Goal: Task Accomplishment & Management: Manage account settings

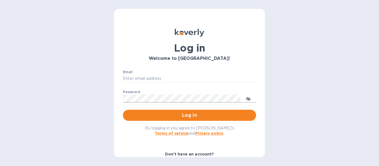
type input "renovudistribuitor@gmail.com"
click at [248, 100] on icon "toggle password visibility" at bounding box center [248, 99] width 4 height 4
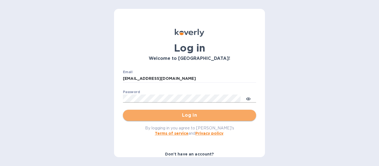
click at [215, 115] on span "Log in" at bounding box center [189, 115] width 124 height 7
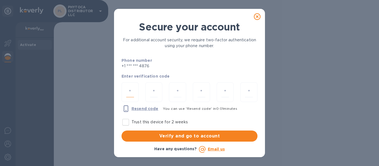
click at [129, 90] on input "number" at bounding box center [130, 92] width 8 height 10
type input "3"
type input "9"
type input "8"
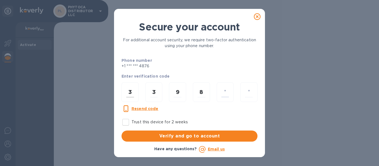
type input "2"
type input "3"
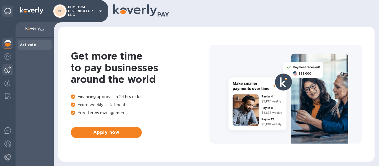
click at [9, 70] on img at bounding box center [7, 70] width 7 height 7
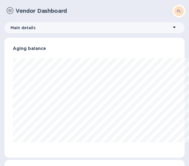
scroll to position [277621, 277563]
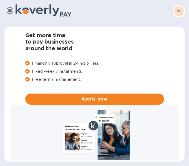
click at [10, 9] on img at bounding box center [10, 10] width 7 height 7
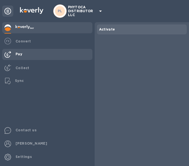
click at [21, 54] on b "Pay" at bounding box center [19, 54] width 7 height 4
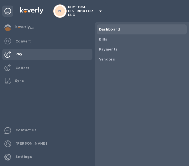
scroll to position [120, 178]
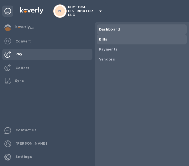
click at [101, 39] on b "Bills" at bounding box center [103, 39] width 8 height 4
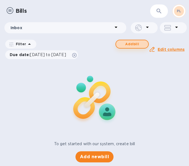
click at [130, 43] on span "Add bill" at bounding box center [132, 44] width 23 height 7
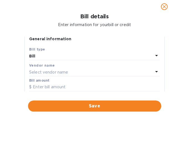
scroll to position [5, 0]
click at [153, 56] on icon at bounding box center [156, 55] width 7 height 7
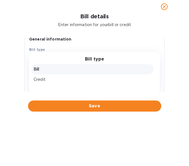
click at [98, 70] on p "Bill" at bounding box center [92, 69] width 117 height 6
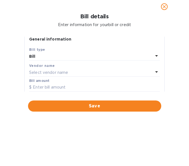
click at [85, 73] on div "Select vendor name" at bounding box center [91, 73] width 124 height 8
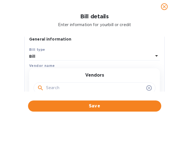
click at [80, 88] on input "text" at bounding box center [95, 88] width 98 height 8
click at [66, 88] on input "jass" at bounding box center [95, 88] width 98 height 8
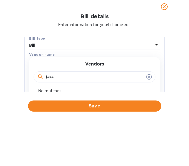
scroll to position [16, 0]
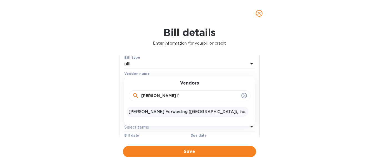
type input "[PERSON_NAME] f"
click at [159, 112] on p "[PERSON_NAME] Forwarding ([GEOGRAPHIC_DATA]), Inc." at bounding box center [187, 112] width 117 height 6
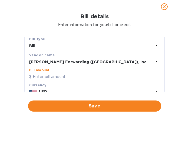
click at [86, 77] on input "text" at bounding box center [94, 77] width 131 height 8
paste input "761.00"
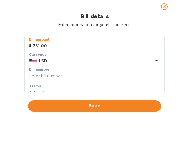
scroll to position [47, 0]
type input "761.00"
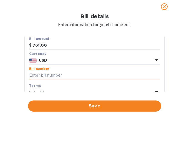
click at [122, 75] on input "text" at bounding box center [94, 75] width 131 height 8
paste input "S509036236"
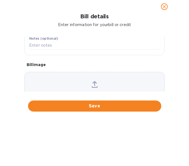
scroll to position [157, 0]
type input "S509036236"
click at [92, 78] on div "Choose a bill and drag it here" at bounding box center [94, 92] width 140 height 40
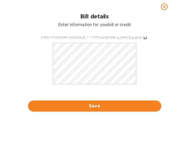
scroll to position [201, 0]
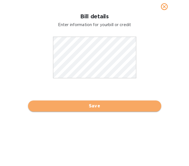
click at [95, 106] on span "Save" at bounding box center [94, 106] width 124 height 7
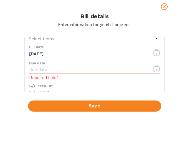
scroll to position [100, 0]
click at [31, 67] on input "text" at bounding box center [88, 70] width 119 height 8
click at [154, 69] on icon "button" at bounding box center [157, 69] width 6 height 7
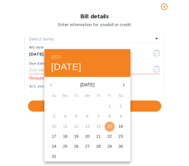
click at [110, 126] on p "15" at bounding box center [109, 127] width 4 height 6
type input "[DATE]"
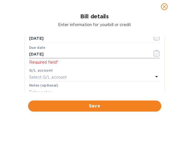
scroll to position [117, 0]
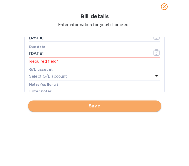
click at [77, 106] on span "Save" at bounding box center [94, 106] width 124 height 7
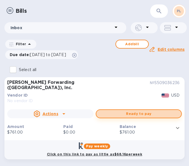
click at [125, 111] on span "Ready to pay" at bounding box center [139, 114] width 76 height 7
checkbox input "true"
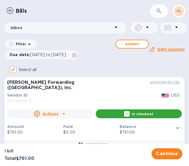
scroll to position [16, 0]
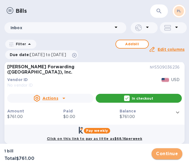
click at [167, 150] on button "Continue" at bounding box center [167, 153] width 31 height 11
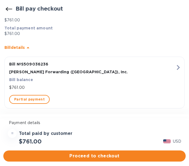
scroll to position [59, 0]
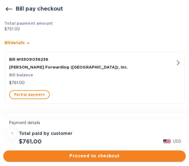
click at [94, 156] on span "Proceed to checkout" at bounding box center [95, 156] width 174 height 7
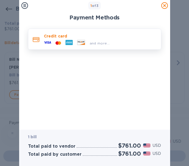
click at [45, 42] on icon at bounding box center [47, 42] width 7 height 2
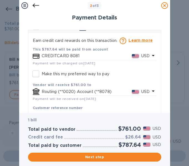
scroll to position [37, 0]
click at [44, 89] on p "Routing (**0020) Account (**8078)" at bounding box center [87, 92] width 90 height 6
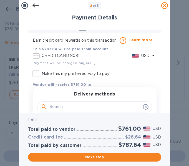
scroll to position [38, 0]
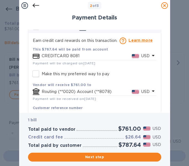
click at [44, 53] on p "CREDITCARD 8081" at bounding box center [87, 56] width 90 height 6
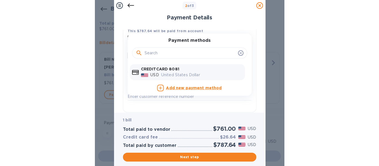
scroll to position [57, 0]
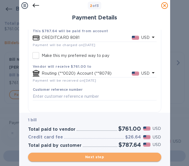
click at [103, 154] on span "Next step" at bounding box center [94, 157] width 124 height 7
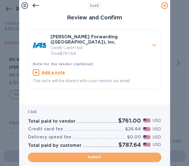
click at [103, 154] on span "Submit" at bounding box center [94, 157] width 124 height 7
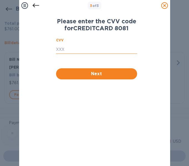
click at [63, 50] on input "text" at bounding box center [96, 50] width 81 height 8
type input "884"
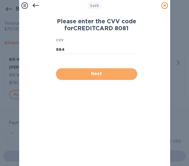
click at [70, 72] on span "Next" at bounding box center [97, 74] width 72 height 7
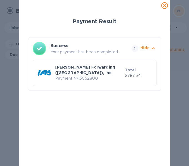
click at [129, 73] on p "$787.64" at bounding box center [138, 76] width 27 height 6
click at [145, 49] on p "Hide" at bounding box center [145, 48] width 9 height 6
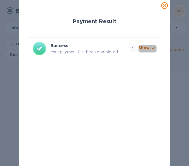
click at [145, 49] on p "Show" at bounding box center [144, 48] width 11 height 6
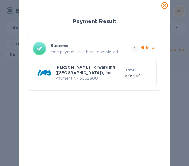
click at [164, 6] on icon at bounding box center [164, 5] width 7 height 7
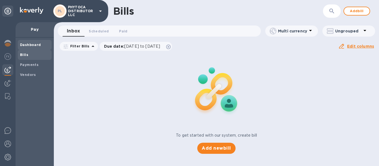
click at [29, 41] on div "Dashboard" at bounding box center [35, 45] width 34 height 10
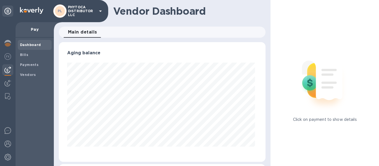
scroll to position [120, 205]
click at [26, 64] on b "Payments" at bounding box center [29, 65] width 19 height 4
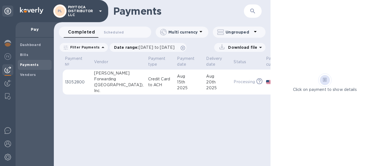
click at [85, 83] on p "13052800" at bounding box center [77, 82] width 25 height 6
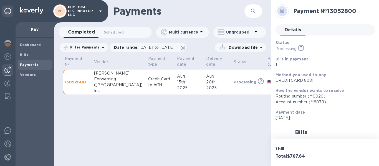
click at [279, 11] on div at bounding box center [282, 11] width 10 height 10
click at [282, 11] on icon at bounding box center [283, 11] width 4 height 4
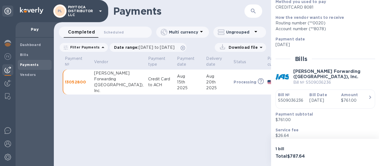
scroll to position [96, 0]
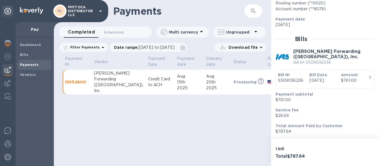
click at [232, 45] on p "Download file" at bounding box center [242, 48] width 31 height 6
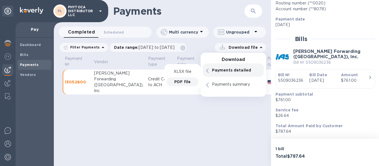
click at [182, 81] on p "PDF file" at bounding box center [182, 82] width 16 height 6
